Goal: Check status: Check status

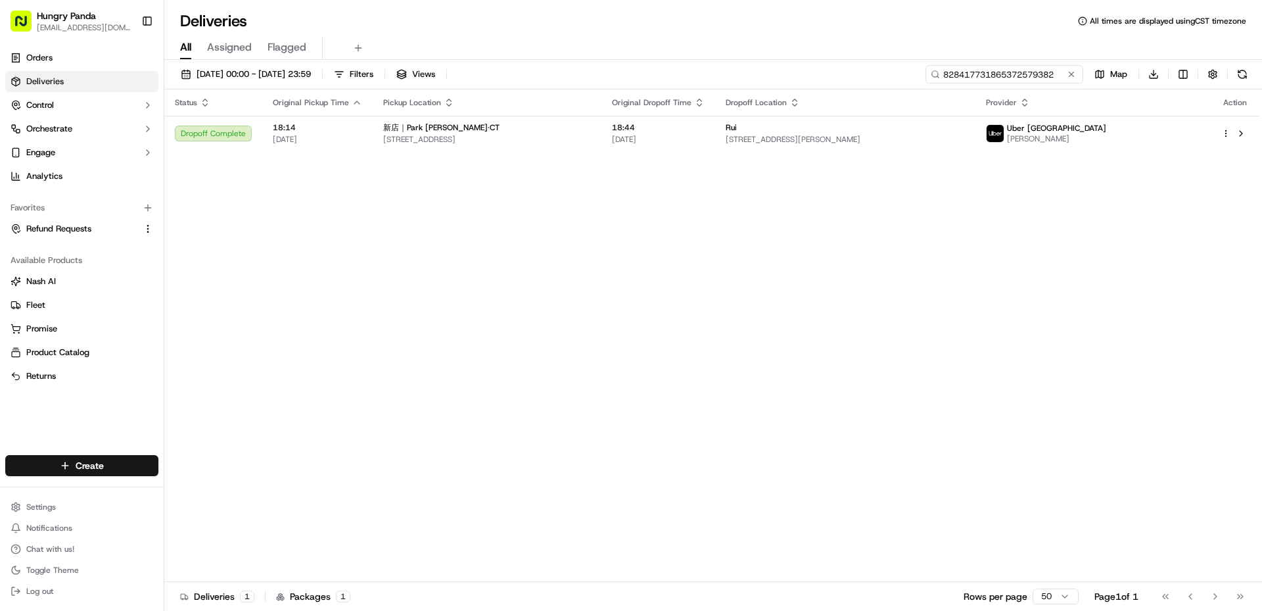
click at [1026, 71] on input "828417731865372579382" at bounding box center [1005, 74] width 158 height 18
paste input "488014813865475332521"
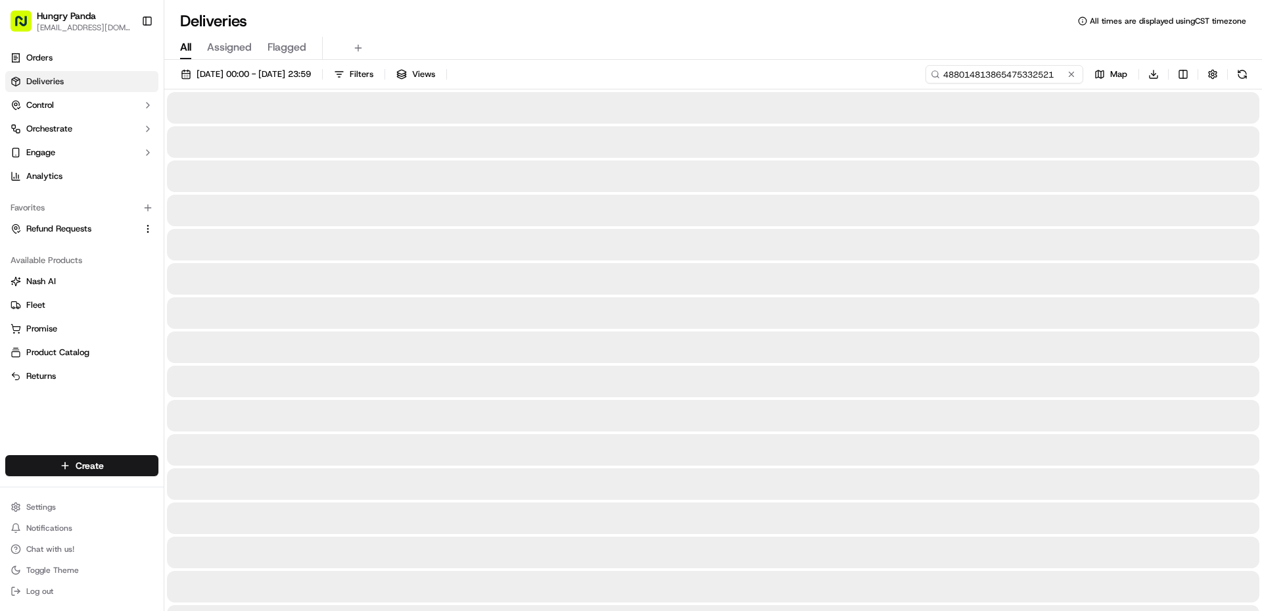
type input "488014813865475332521"
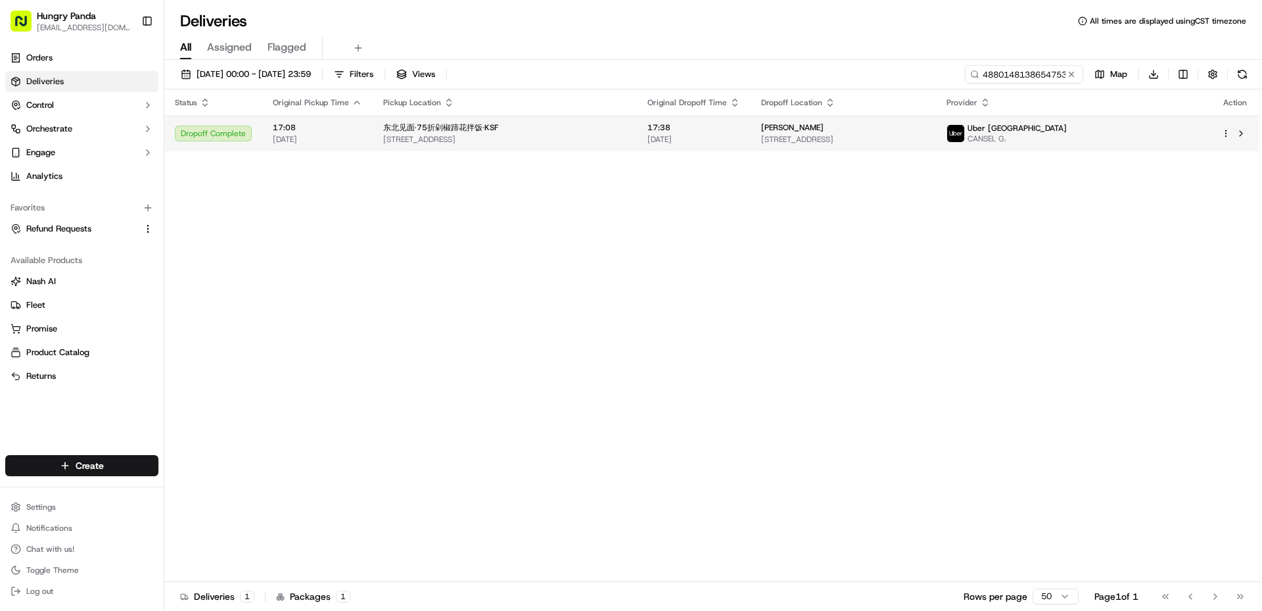
click at [751, 127] on td "17:38 [DATE]" at bounding box center [694, 134] width 114 height 36
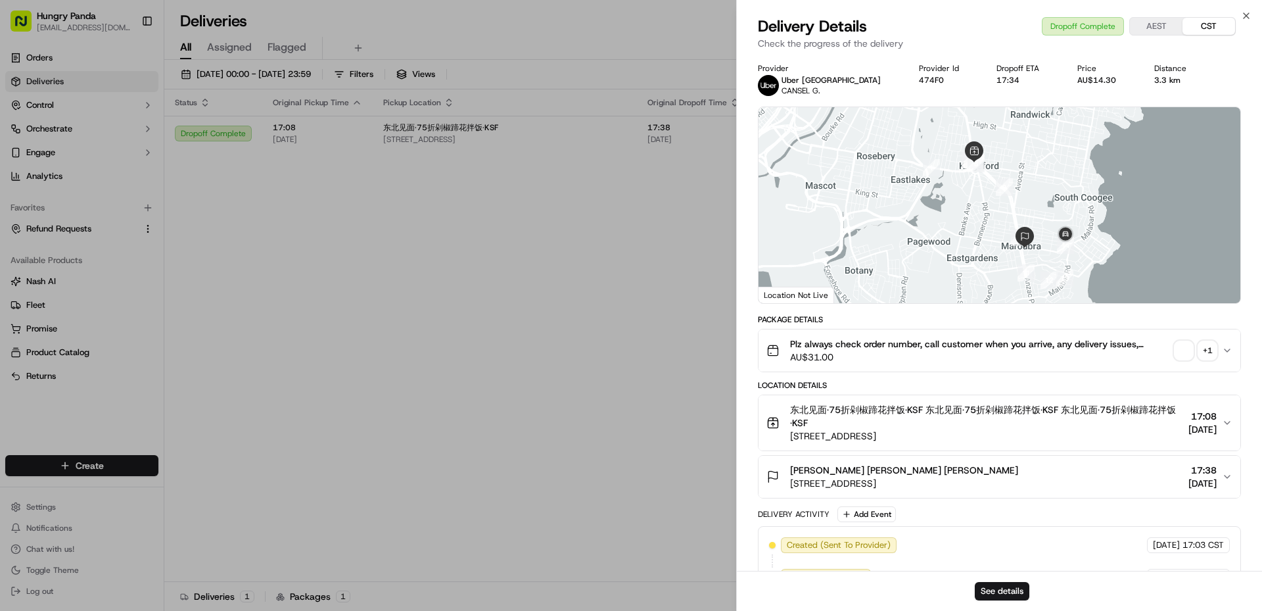
click at [1178, 355] on span "button" at bounding box center [1184, 350] width 18 height 18
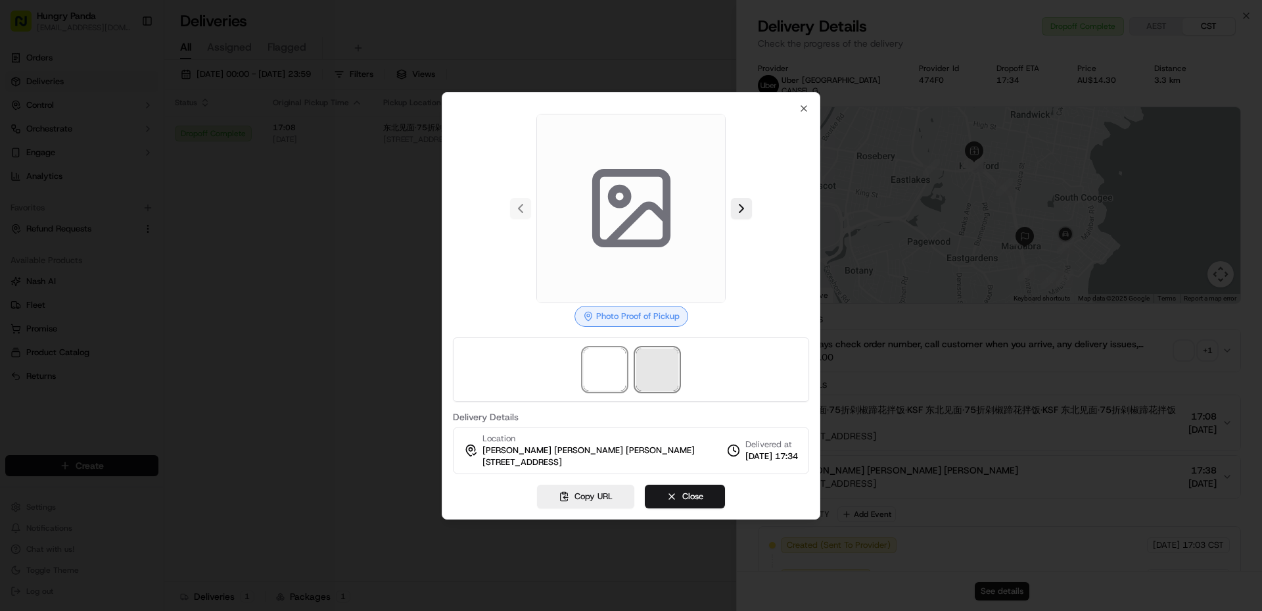
click at [665, 385] on span at bounding box center [658, 369] width 42 height 42
click at [600, 376] on img at bounding box center [605, 369] width 42 height 42
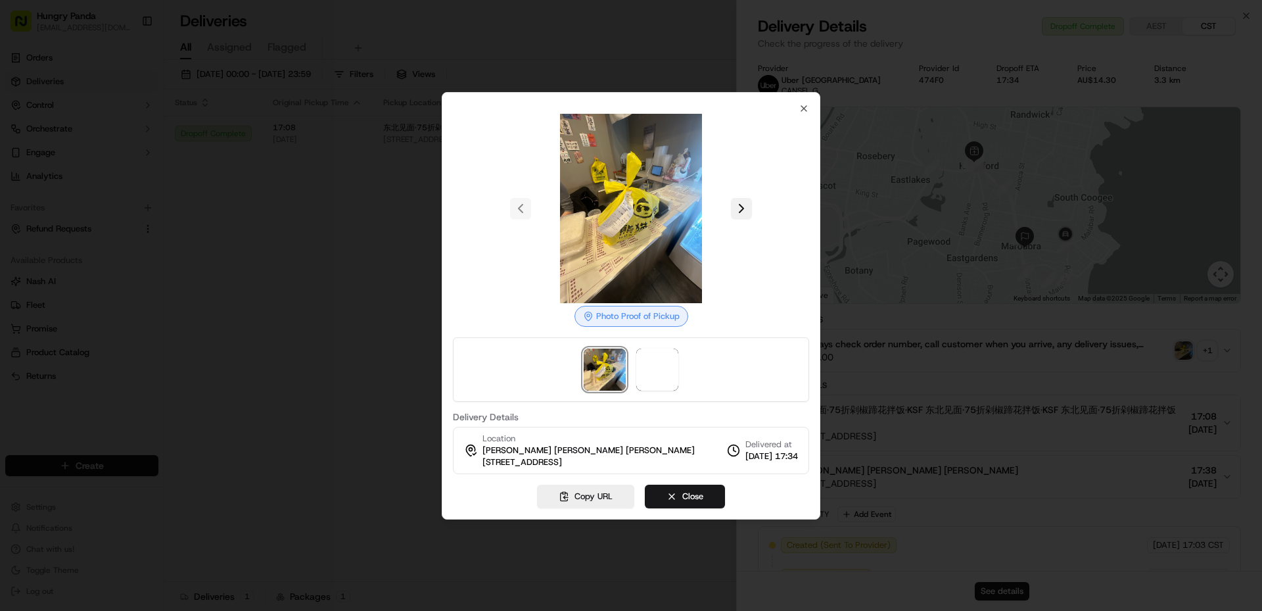
click at [746, 207] on button at bounding box center [741, 208] width 21 height 21
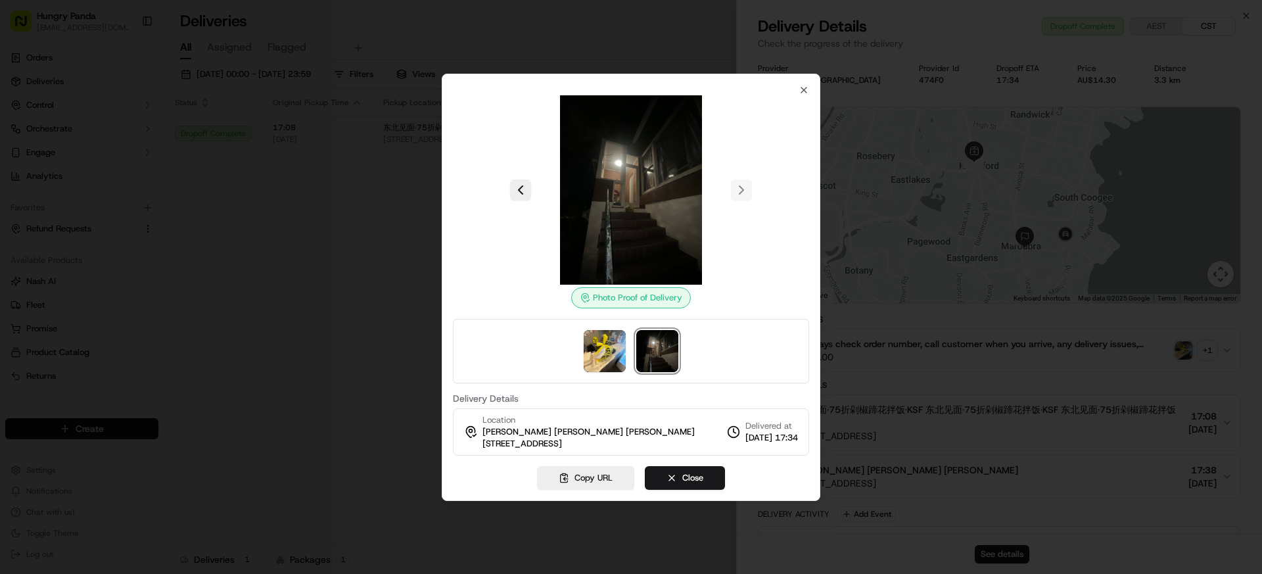
drag, startPoint x: 688, startPoint y: 479, endPoint x: 316, endPoint y: 441, distance: 374.8
click at [688, 479] on button "Close" at bounding box center [685, 478] width 80 height 24
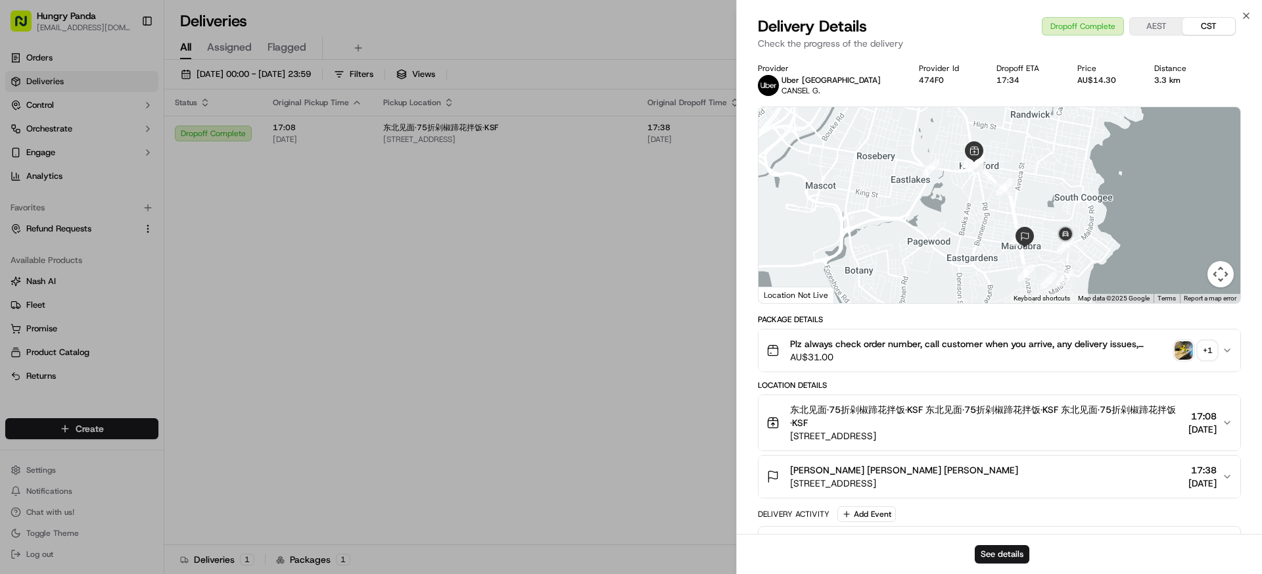
drag, startPoint x: 341, startPoint y: 414, endPoint x: 272, endPoint y: 114, distance: 307.2
